Goal: Task Accomplishment & Management: Manage account settings

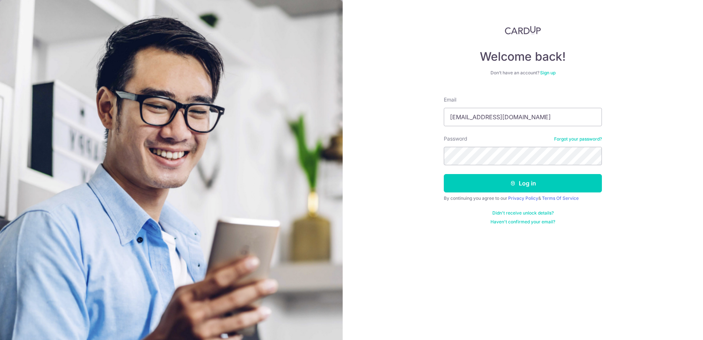
type input "[EMAIL_ADDRESS][DOMAIN_NAME]"
click at [495, 180] on button "Log in" at bounding box center [523, 183] width 158 height 18
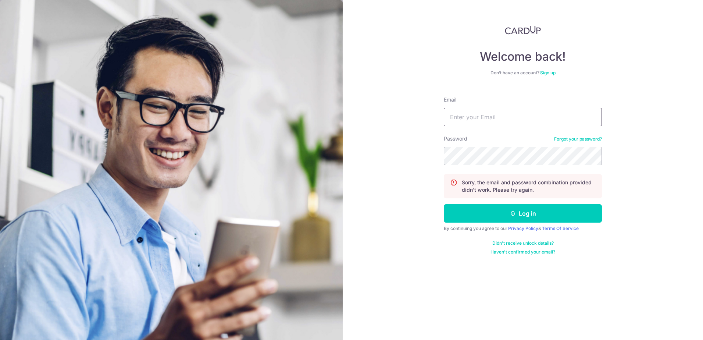
click at [495, 125] on input "Email" at bounding box center [523, 117] width 158 height 18
type input "[EMAIL_ADDRESS][DOMAIN_NAME]"
click at [475, 208] on button "Log in" at bounding box center [523, 213] width 158 height 18
click at [569, 139] on link "Forgot your password?" at bounding box center [578, 139] width 48 height 6
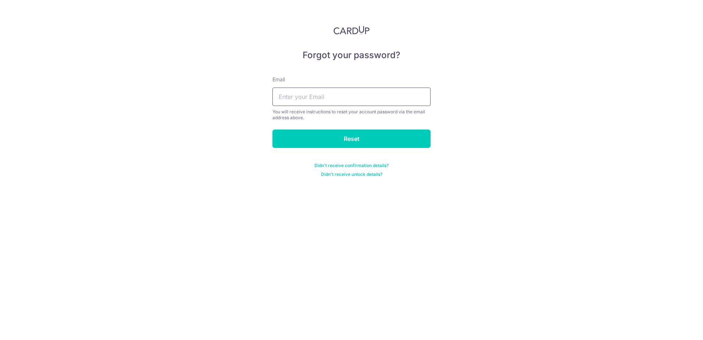
click at [321, 91] on input "text" at bounding box center [351, 97] width 158 height 18
type input "[EMAIL_ADDRESS][DOMAIN_NAME]"
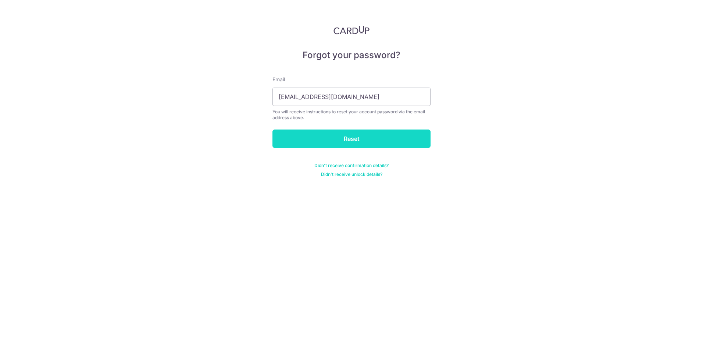
click at [313, 134] on input "Reset" at bounding box center [351, 138] width 158 height 18
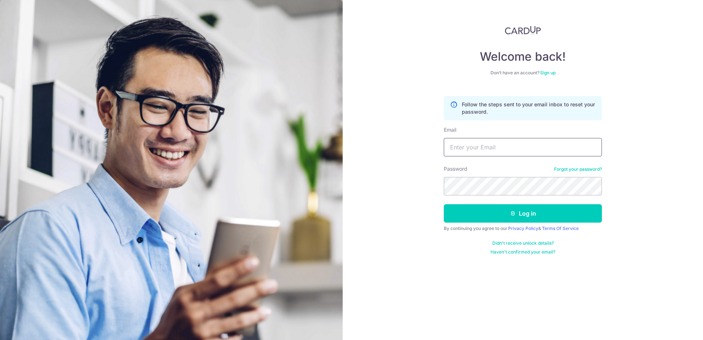
click at [524, 147] on input "Email" at bounding box center [523, 147] width 158 height 18
type input "[EMAIL_ADDRESS][DOMAIN_NAME]"
click at [505, 212] on button "Log in" at bounding box center [523, 213] width 158 height 18
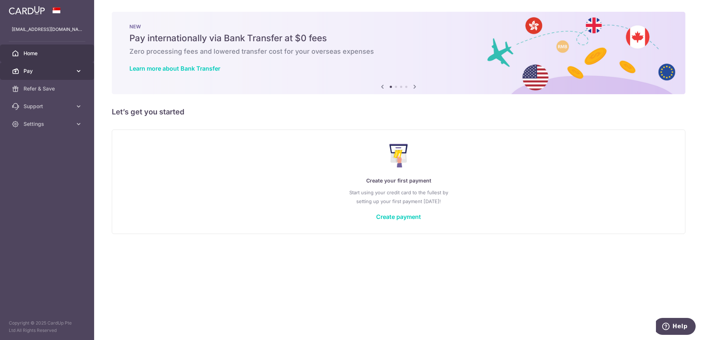
click at [27, 67] on link "Pay" at bounding box center [47, 71] width 94 height 18
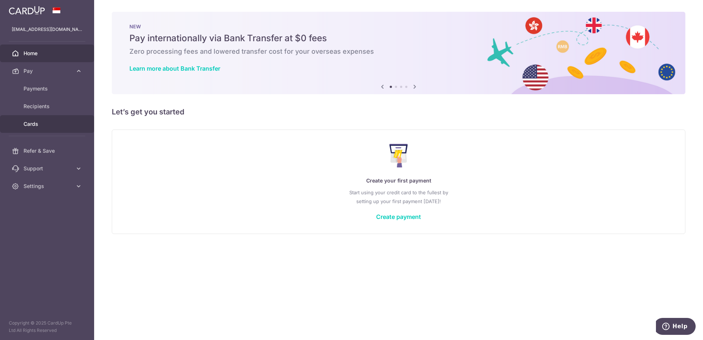
click at [31, 123] on span "Cards" at bounding box center [48, 123] width 49 height 7
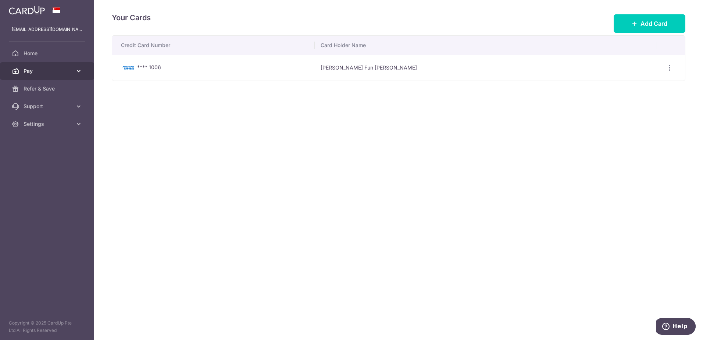
click at [79, 71] on icon at bounding box center [78, 70] width 7 height 7
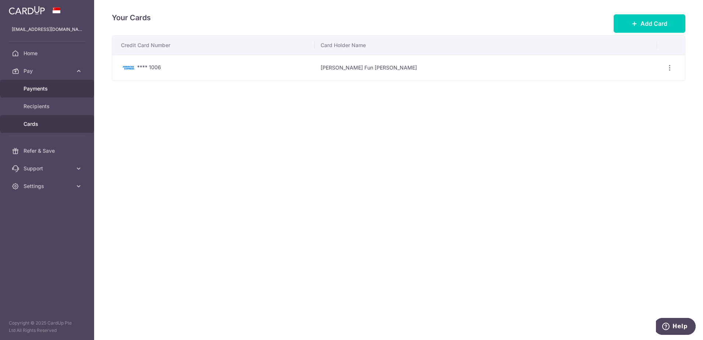
click at [45, 84] on link "Payments" at bounding box center [47, 89] width 94 height 18
